Goal: Task Accomplishment & Management: Complete application form

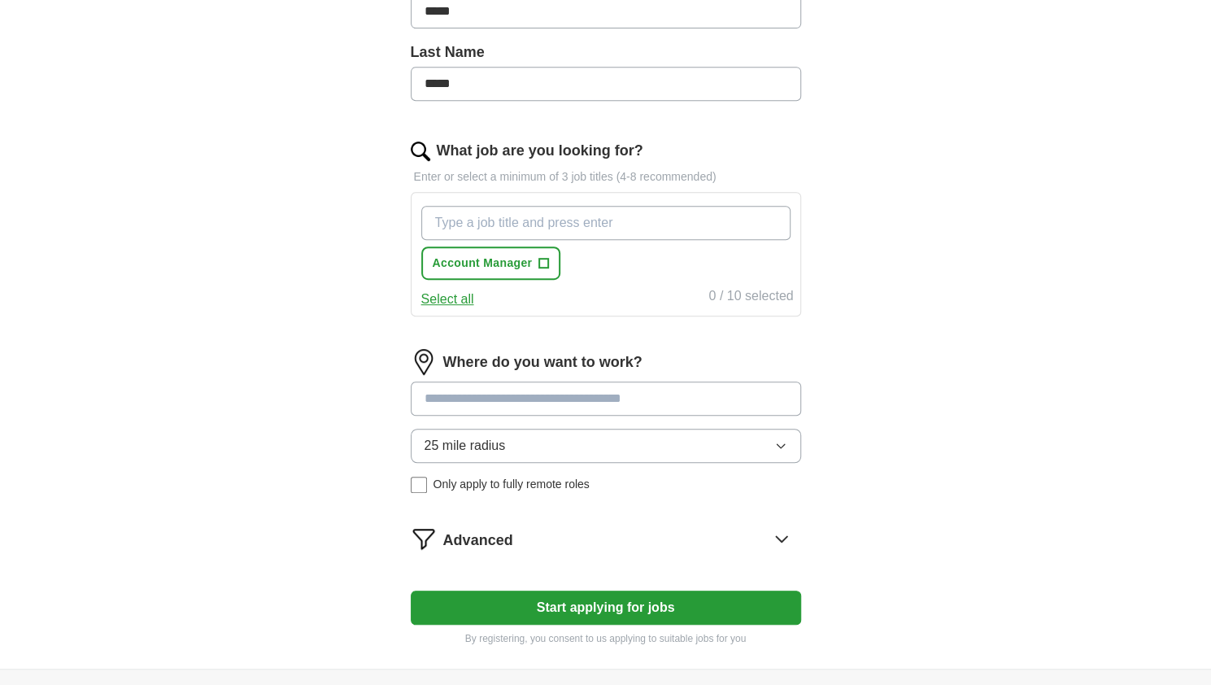
scroll to position [407, 0]
click at [546, 256] on span "+" at bounding box center [544, 262] width 10 height 13
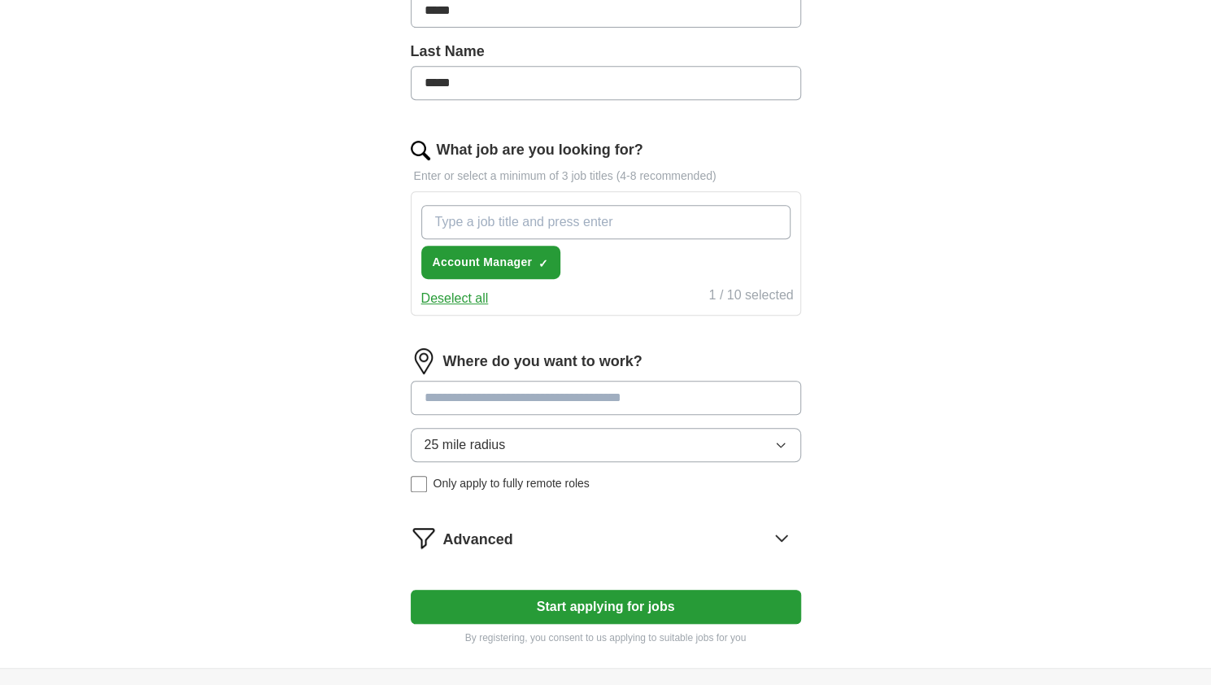
click at [644, 218] on input "What job are you looking for?" at bounding box center [605, 222] width 369 height 34
type input "c"
click at [644, 218] on input "Category Manager" at bounding box center [605, 222] width 369 height 34
type input "Category Manager"
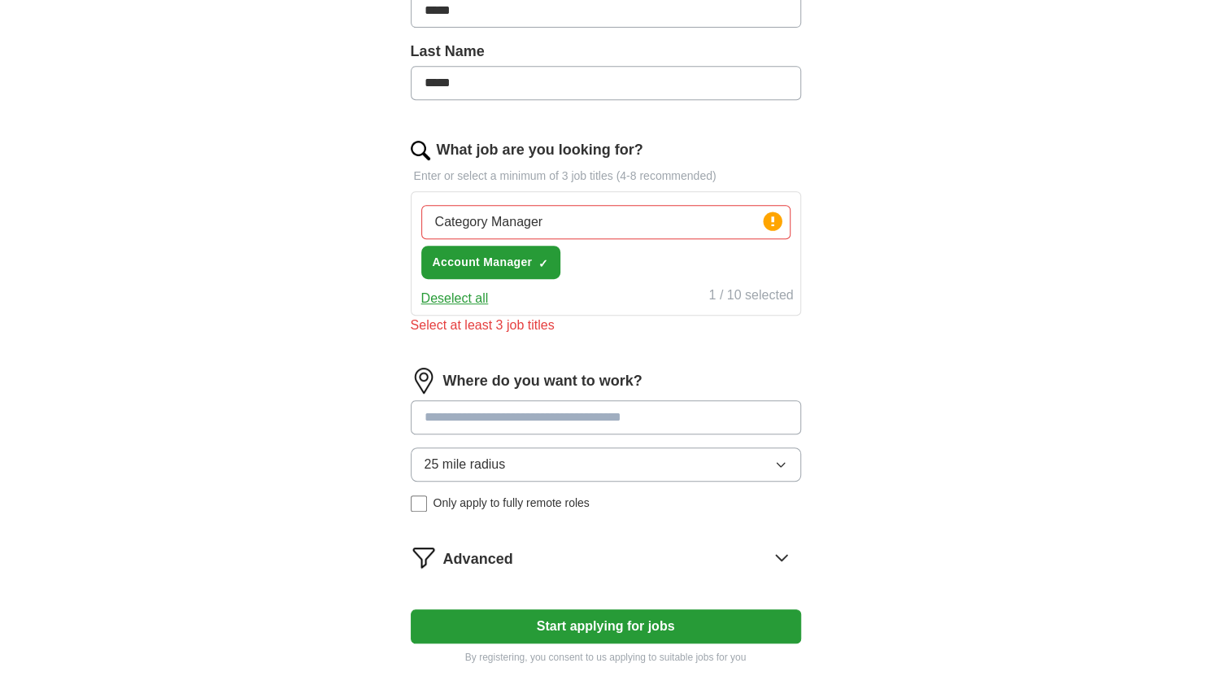
click at [644, 253] on div "Category Manager Press return to add title Account Manager ✓ ×" at bounding box center [606, 241] width 376 height 87
click at [469, 294] on button "Deselect all" at bounding box center [455, 299] width 68 height 20
click at [469, 294] on button "Select all" at bounding box center [447, 299] width 53 height 20
click at [552, 216] on input "Category Manager" at bounding box center [605, 222] width 369 height 34
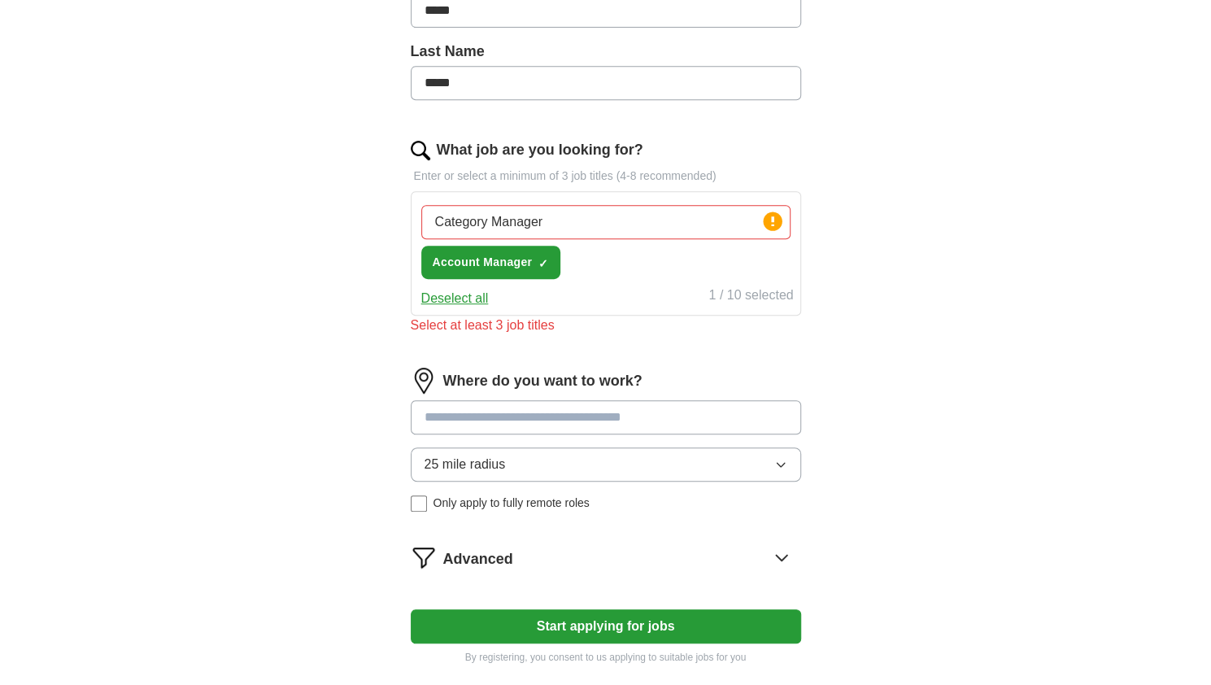
click at [552, 216] on input "Category Manager" at bounding box center [605, 222] width 369 height 34
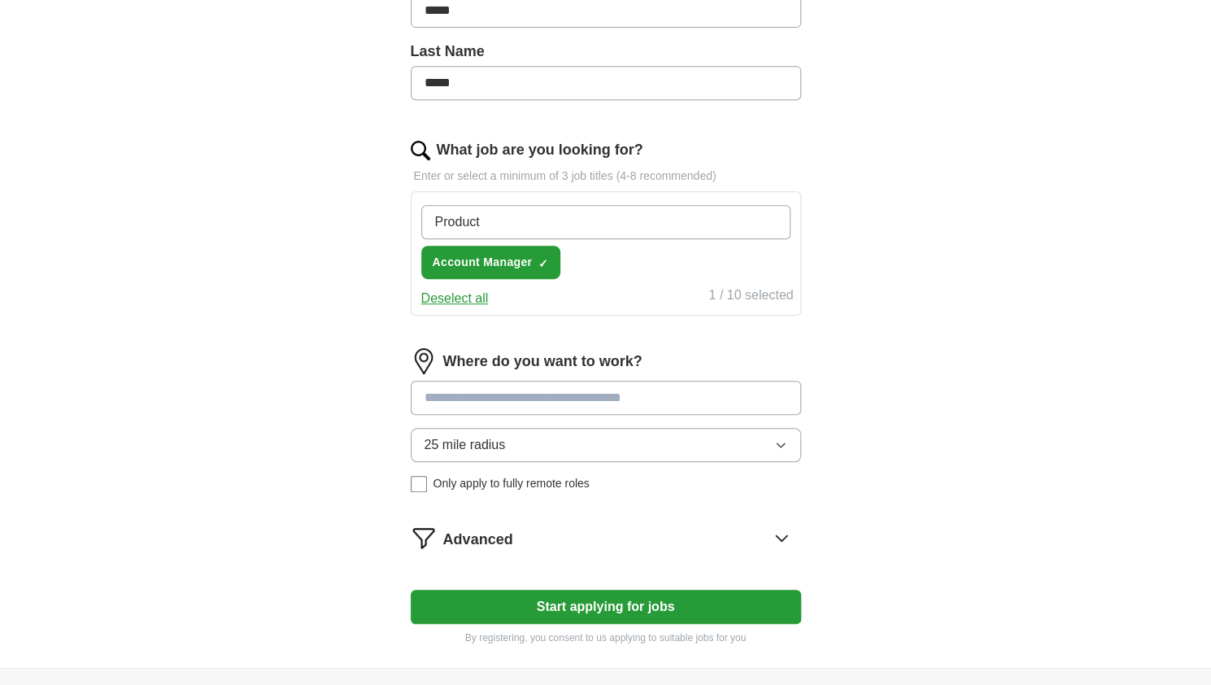
type input "Product"
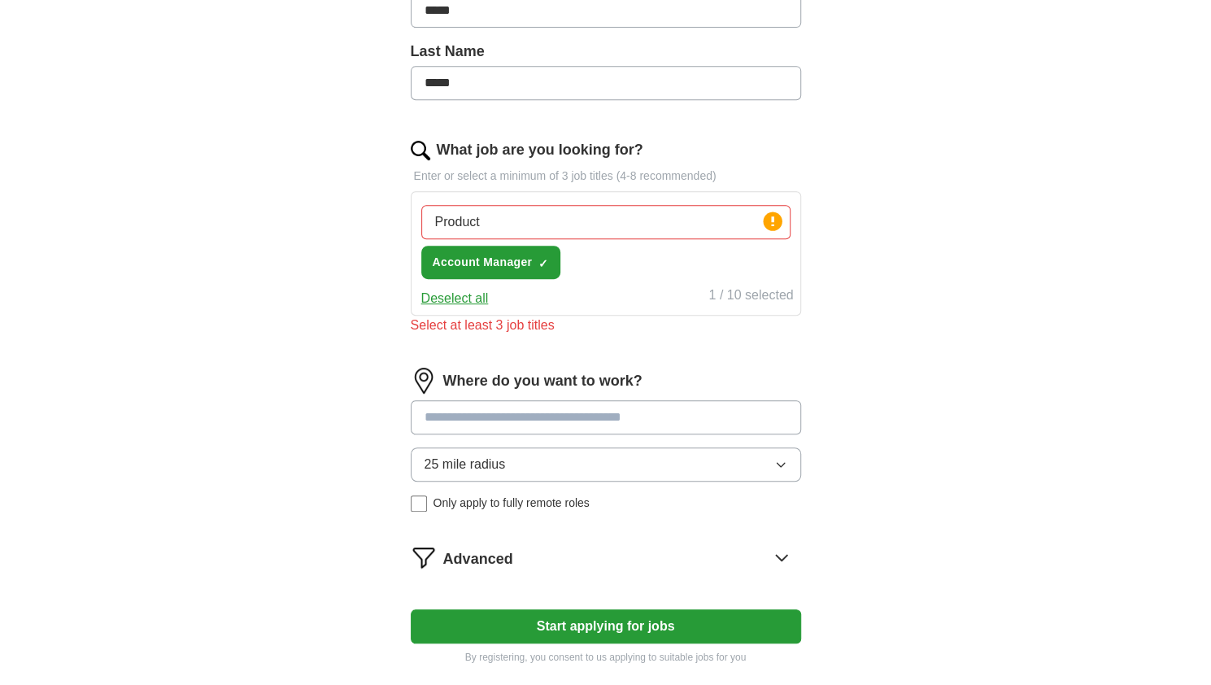
click at [459, 289] on button "Deselect all" at bounding box center [455, 299] width 68 height 20
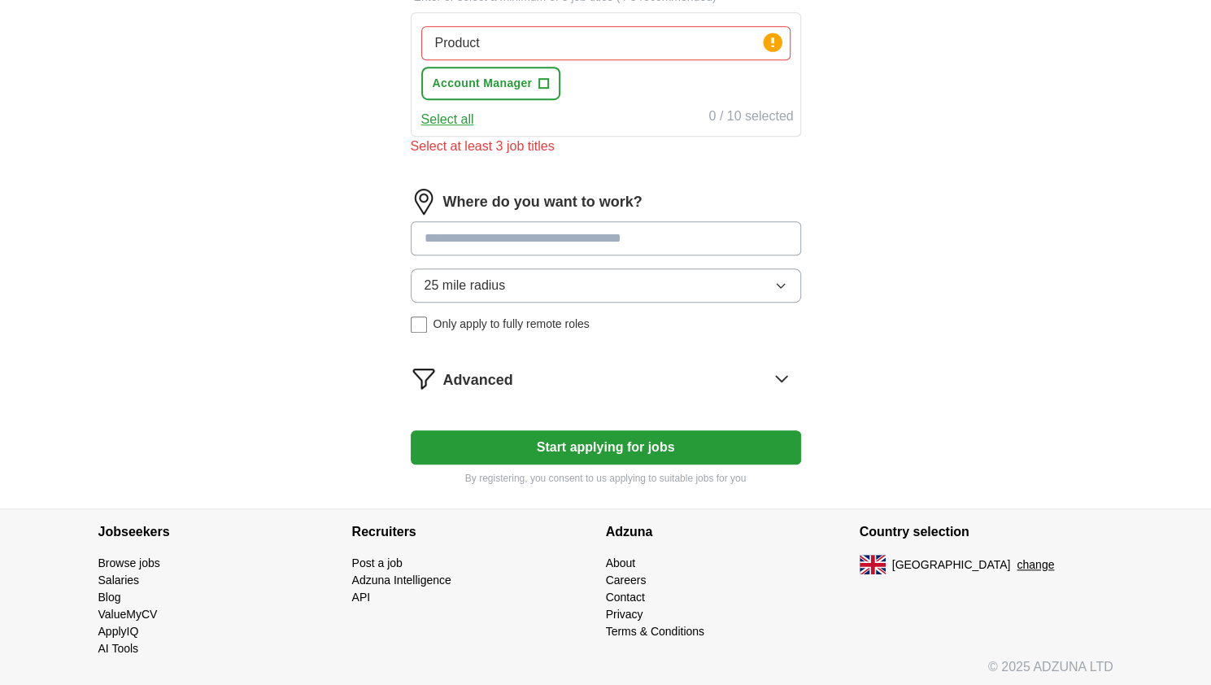
scroll to position [0, 0]
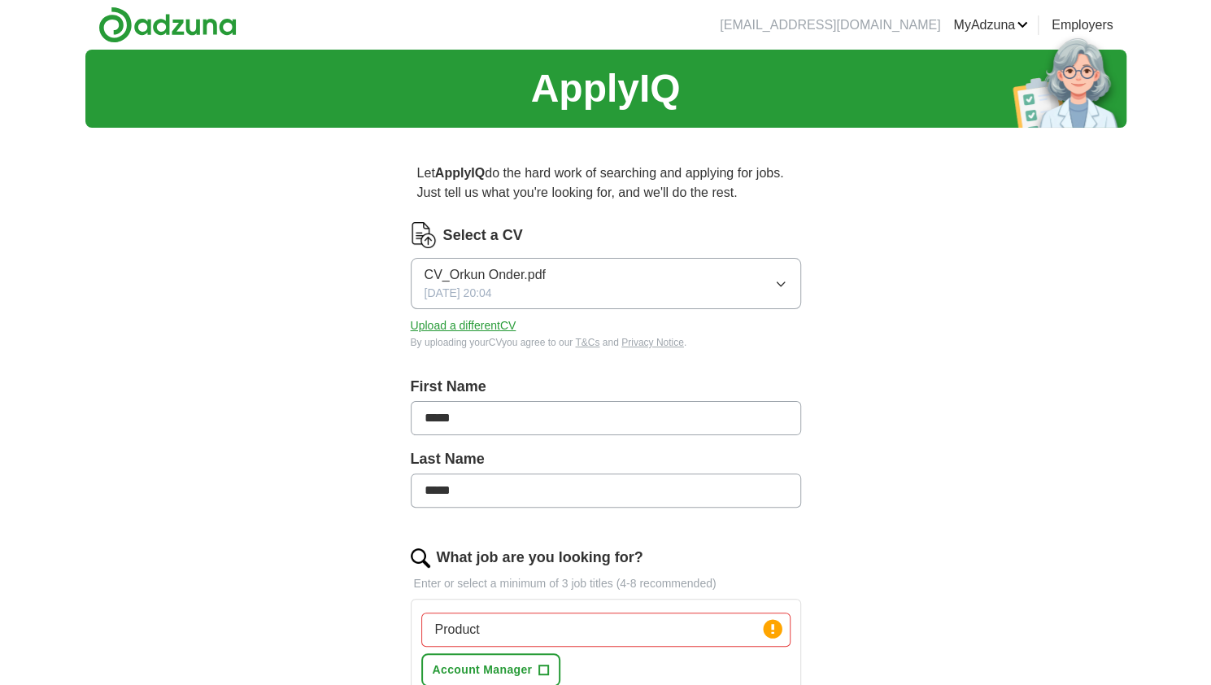
click at [184, 33] on img at bounding box center [167, 25] width 138 height 37
